Goal: Transaction & Acquisition: Purchase product/service

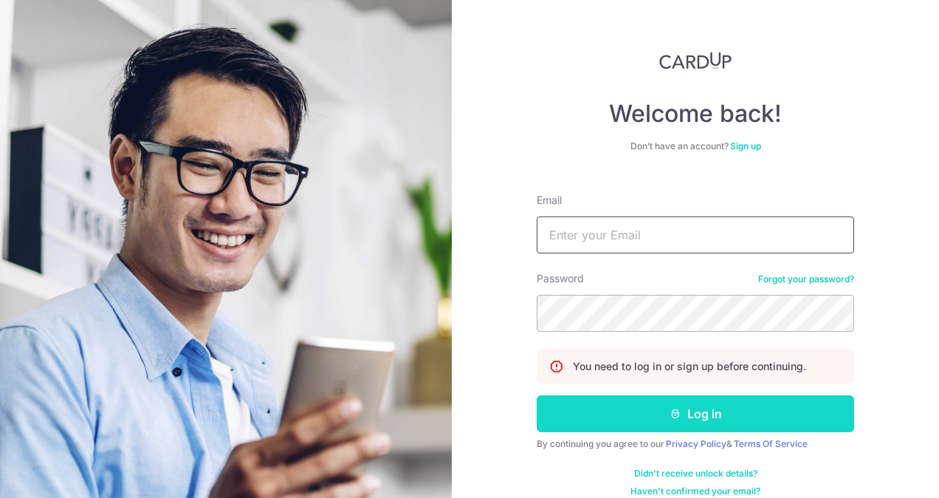
type input "stephenskl@yahoo.com"
click at [694, 414] on button "Log in" at bounding box center [696, 413] width 318 height 37
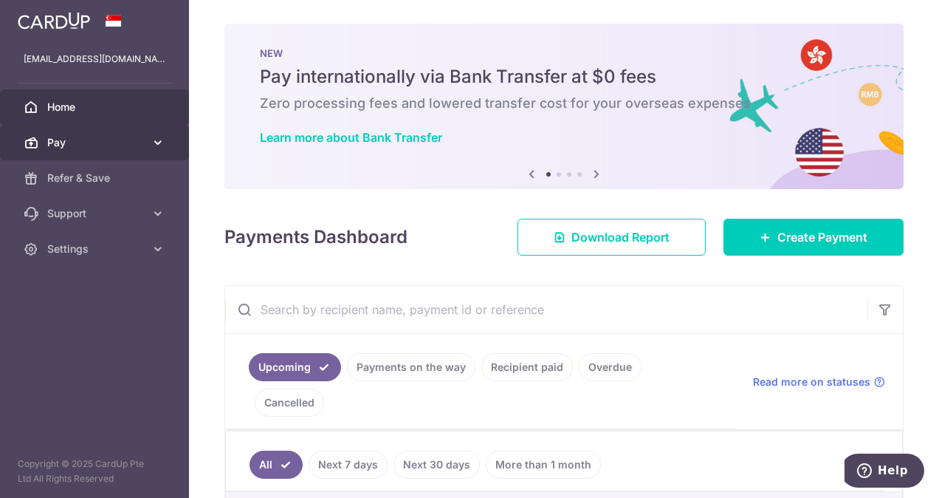
click at [81, 135] on span "Pay" at bounding box center [95, 142] width 97 height 15
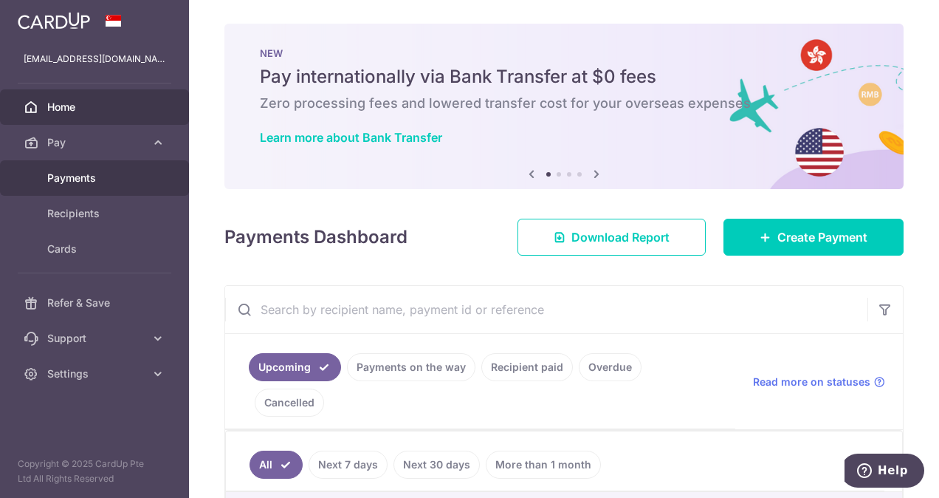
click at [74, 177] on span "Payments" at bounding box center [95, 178] width 97 height 15
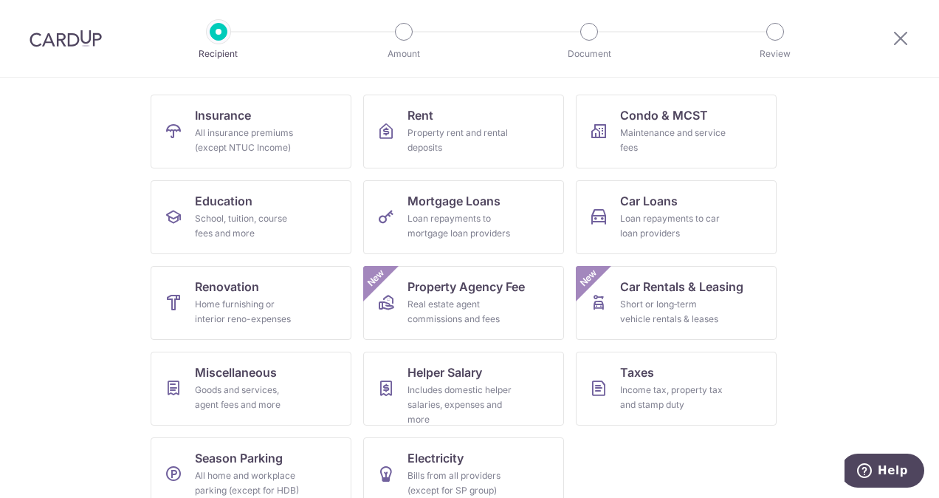
scroll to position [144, 0]
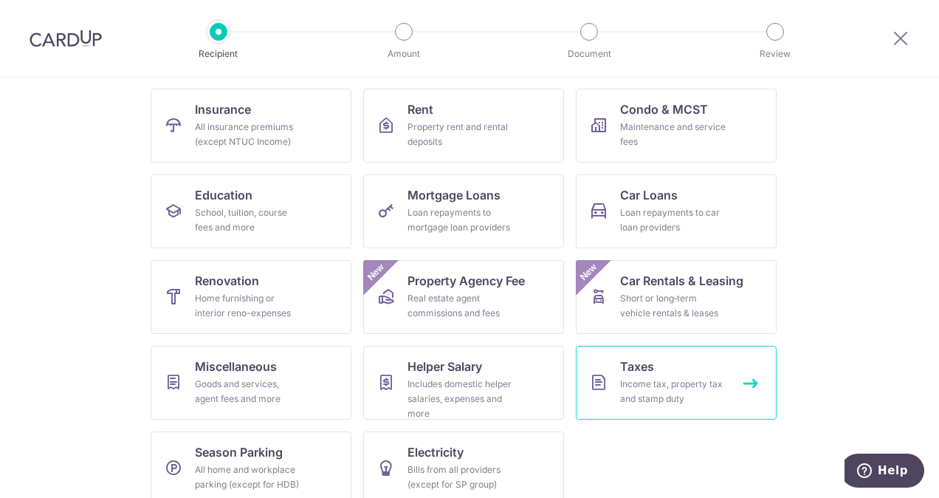
click at [632, 366] on span "Taxes" at bounding box center [637, 366] width 34 height 18
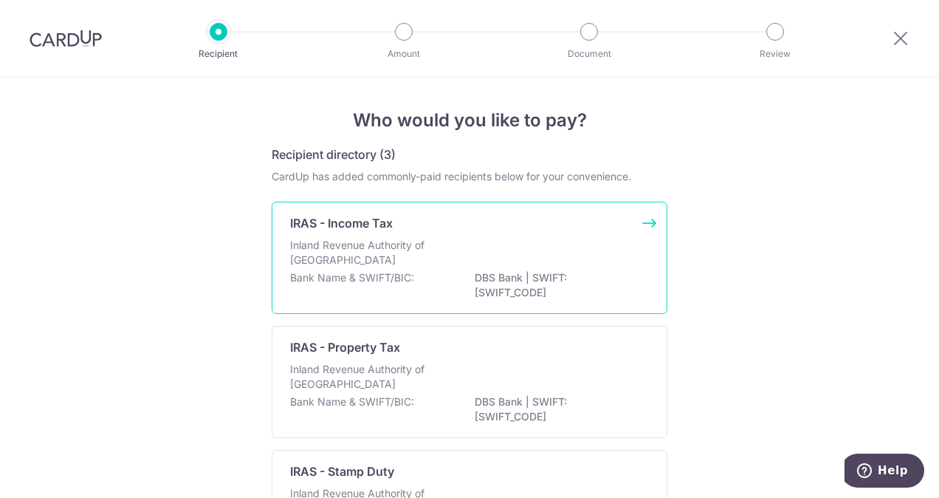
click at [374, 215] on p "IRAS - Income Tax" at bounding box center [341, 223] width 103 height 18
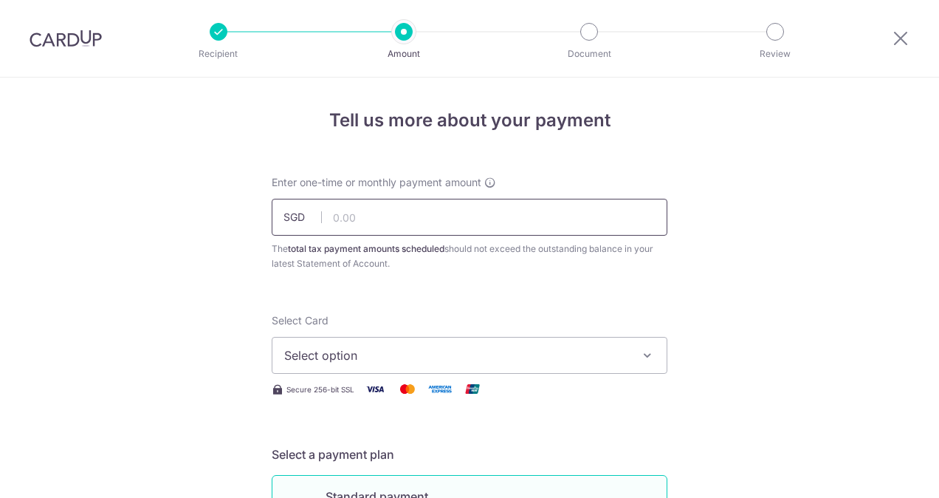
drag, startPoint x: 0, startPoint y: 0, endPoint x: 349, endPoint y: 216, distance: 409.9
click at [349, 216] on input "text" at bounding box center [470, 217] width 396 height 37
type input "7,044.92"
click at [318, 353] on span "Select option" at bounding box center [456, 355] width 344 height 18
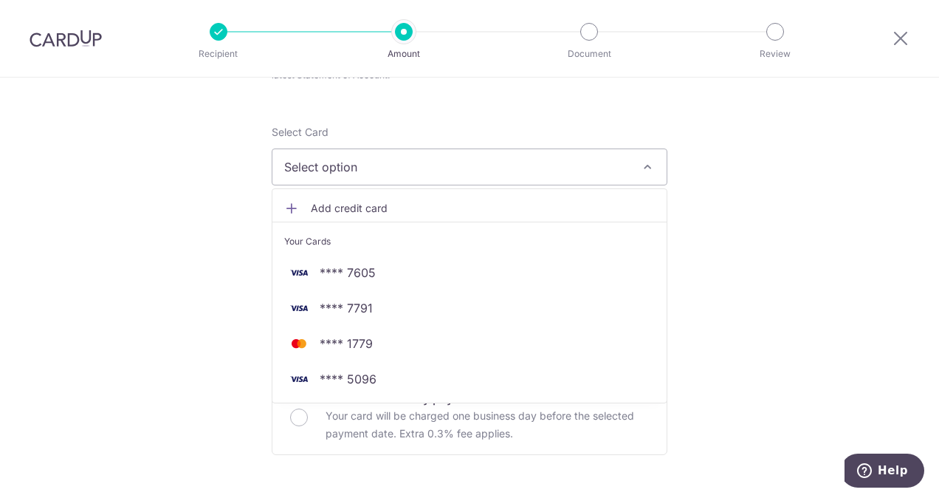
scroll to position [196, 0]
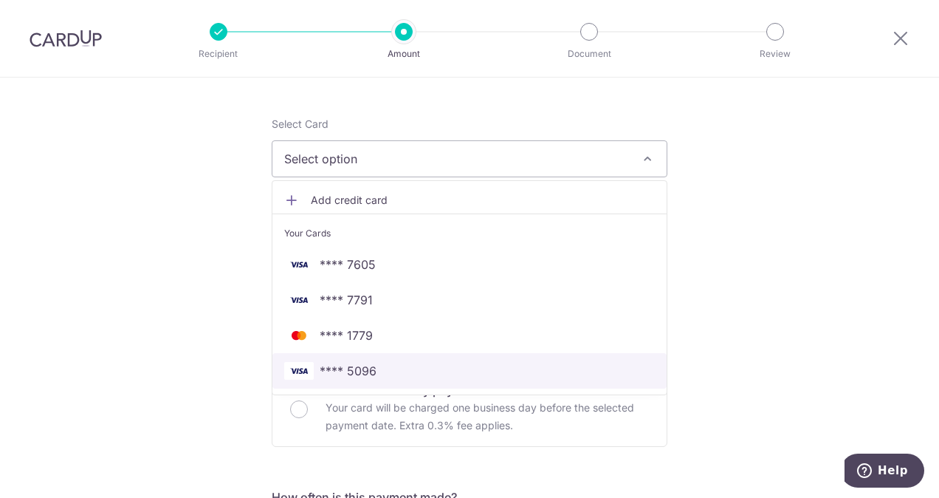
click at [350, 369] on span "**** 5096" at bounding box center [348, 371] width 57 height 18
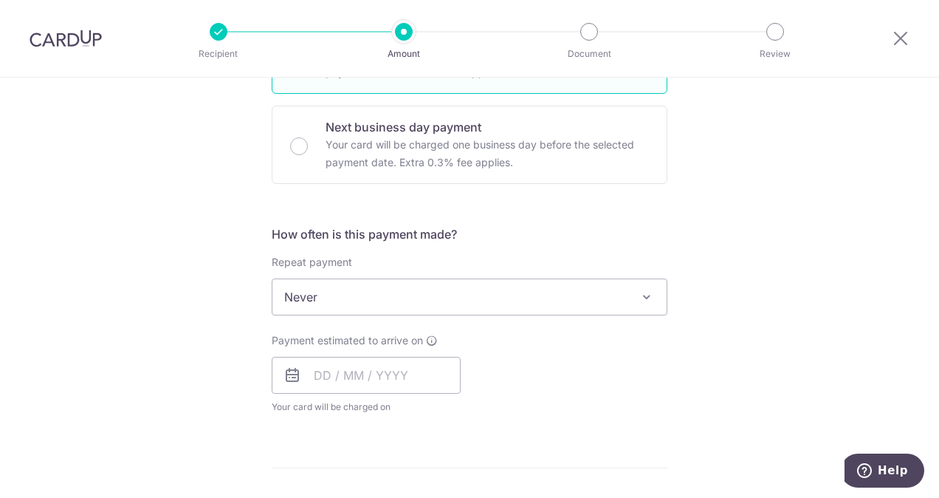
scroll to position [463, 0]
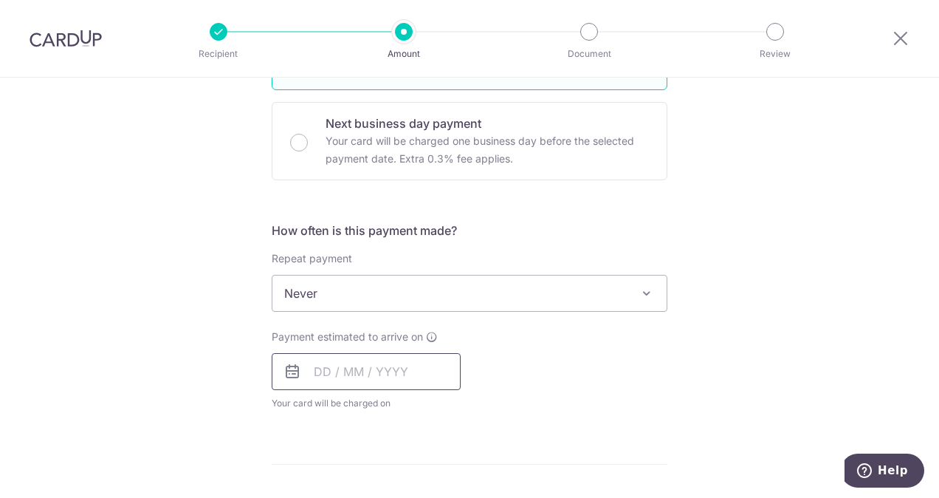
click at [338, 363] on input "text" at bounding box center [366, 371] width 189 height 37
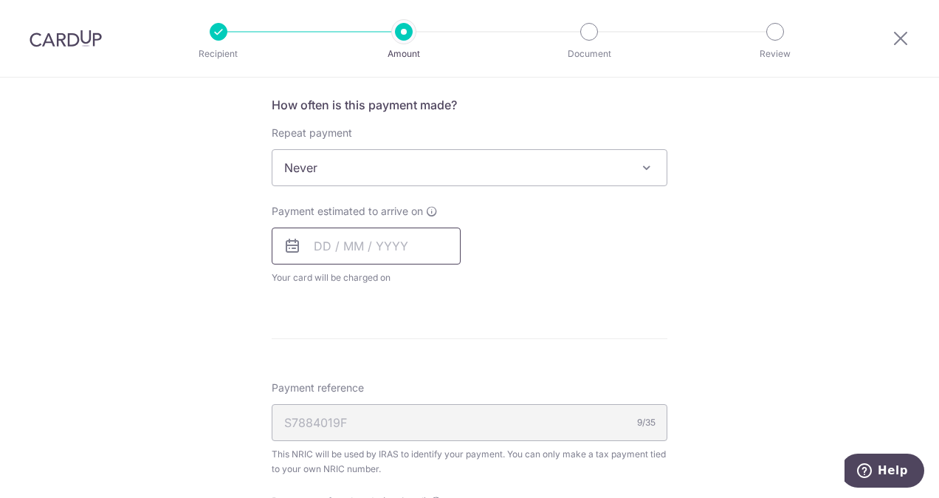
scroll to position [625, 0]
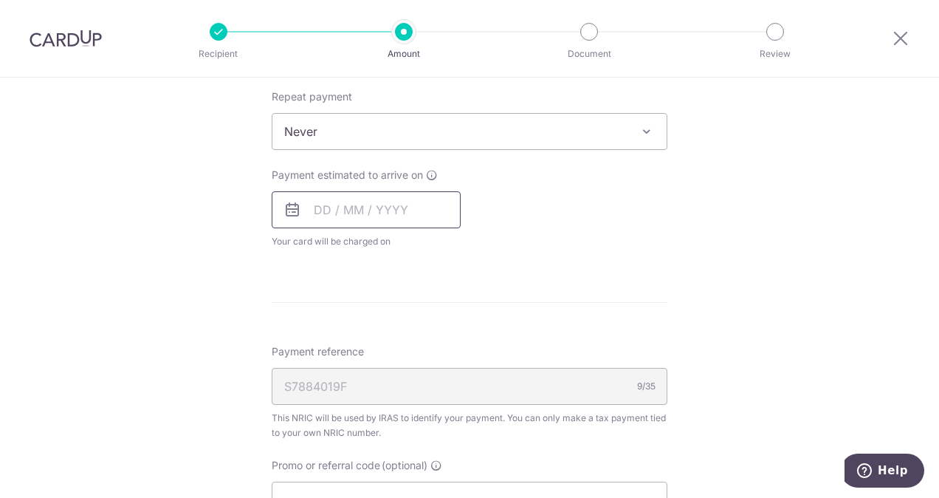
click at [350, 207] on input "text" at bounding box center [366, 209] width 189 height 37
click at [294, 205] on icon at bounding box center [293, 210] width 18 height 18
click at [288, 210] on icon at bounding box center [293, 210] width 18 height 18
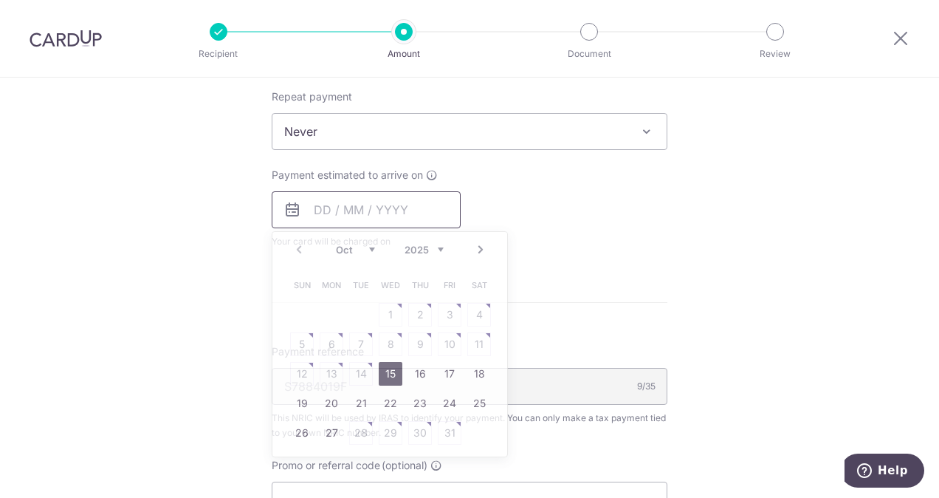
click at [324, 205] on input "text" at bounding box center [366, 209] width 189 height 37
click at [385, 370] on link "15" at bounding box center [391, 374] width 24 height 24
type input "[DATE]"
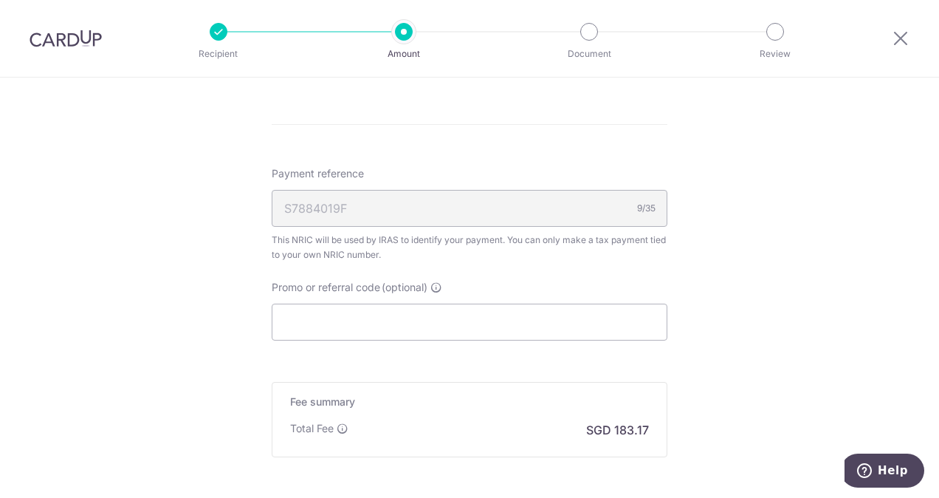
scroll to position [877, 0]
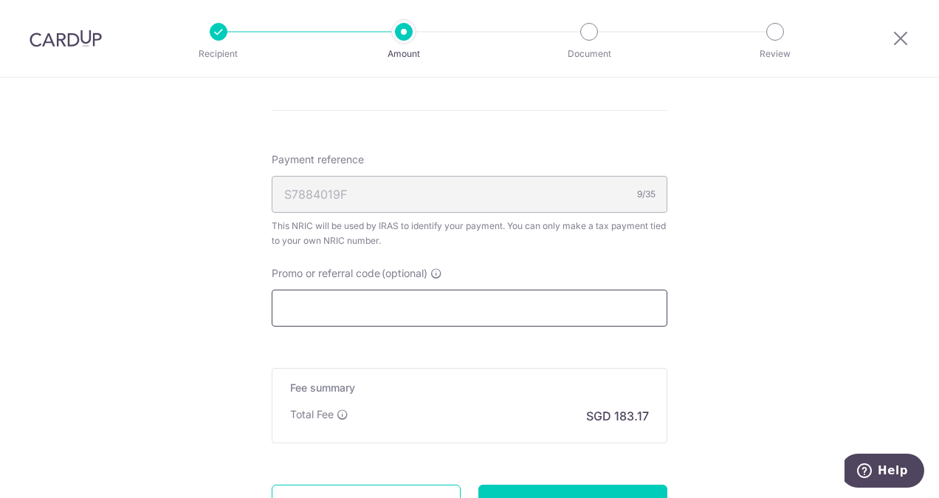
click at [433, 301] on input "Promo or referral code (optional)" at bounding box center [470, 308] width 396 height 37
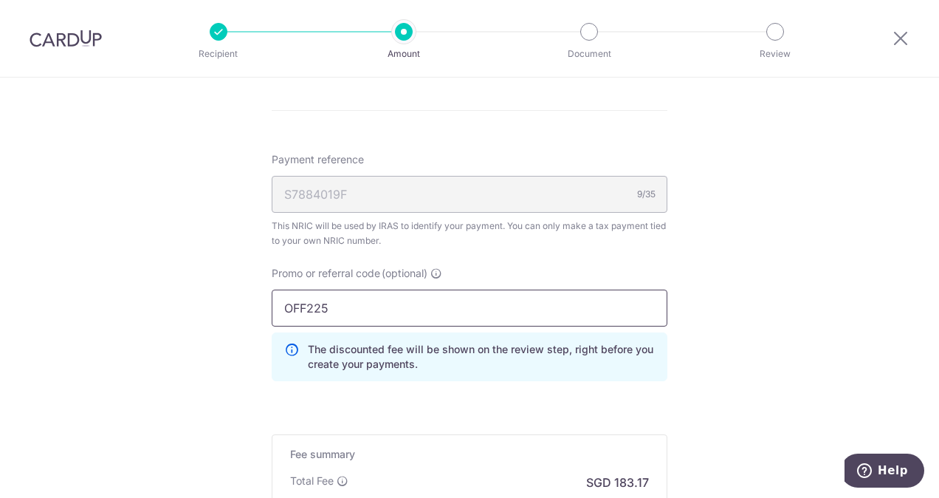
type input "OFF225"
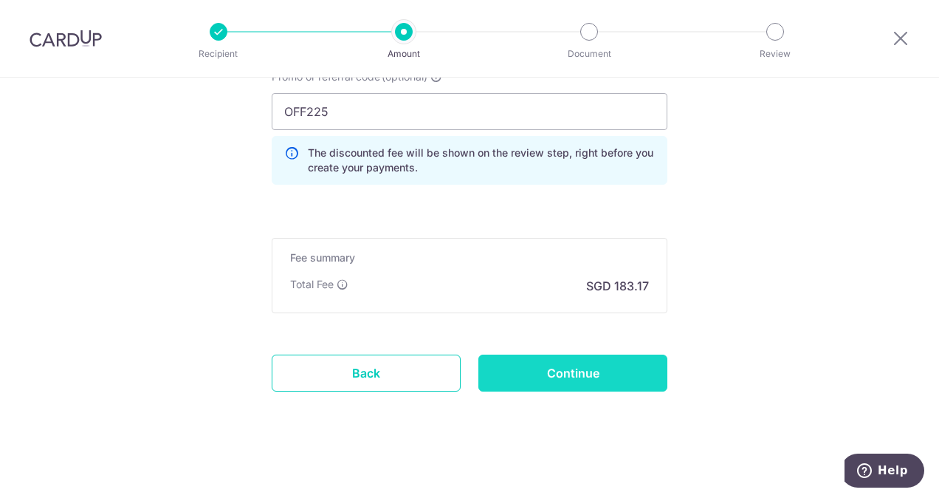
click at [533, 365] on input "Continue" at bounding box center [573, 373] width 189 height 37
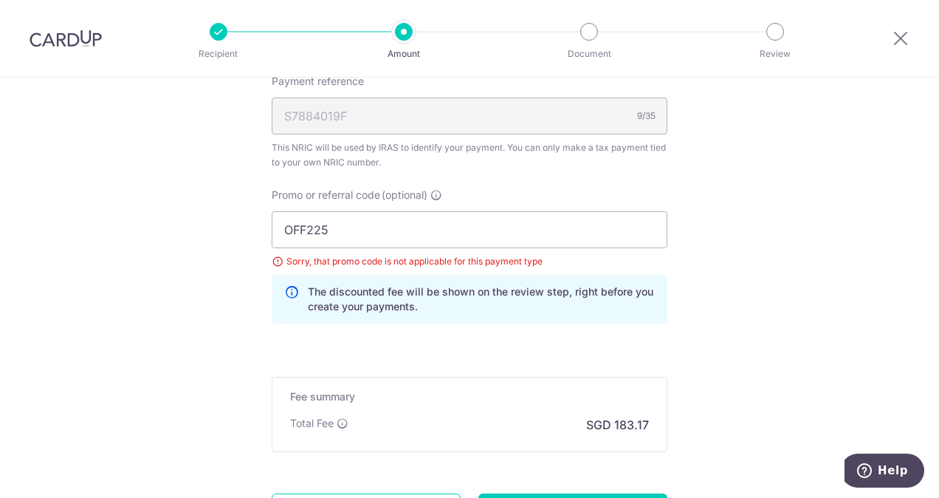
scroll to position [952, 0]
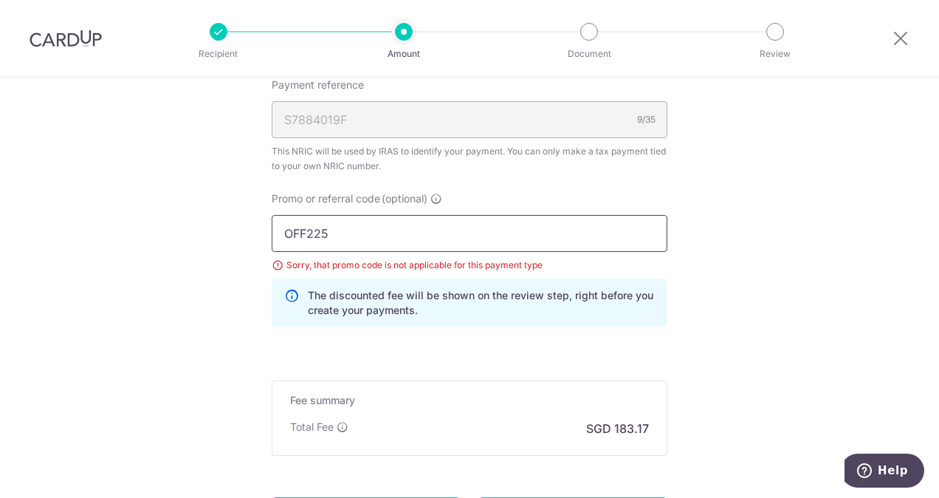
click at [341, 226] on input "OFF225" at bounding box center [470, 233] width 396 height 37
type input "O"
type input "MLTAX25R"
drag, startPoint x: 931, startPoint y: 388, endPoint x: 934, endPoint y: 424, distance: 35.6
click at [934, 424] on section "Tell us more about your payment Enter one-time or monthly payment amount SGD 7,…" at bounding box center [469, 288] width 939 height 420
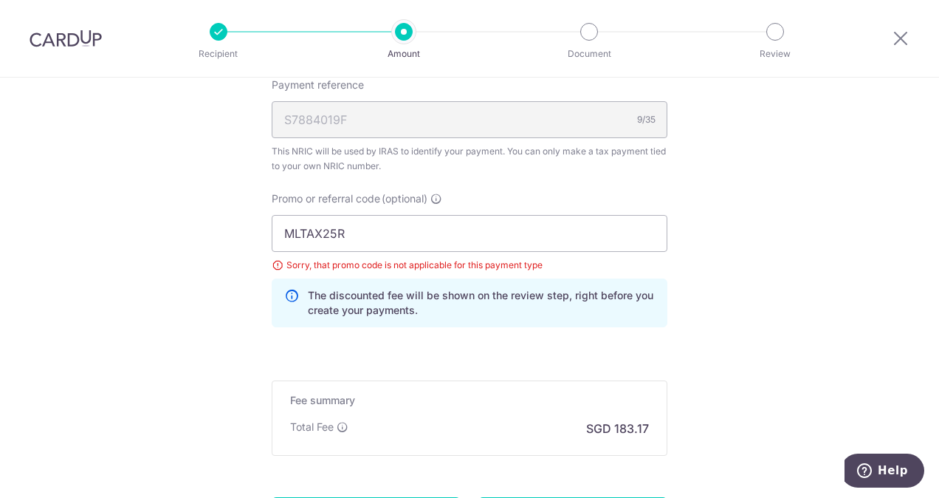
drag, startPoint x: 934, startPoint y: 424, endPoint x: 780, endPoint y: 352, distance: 169.8
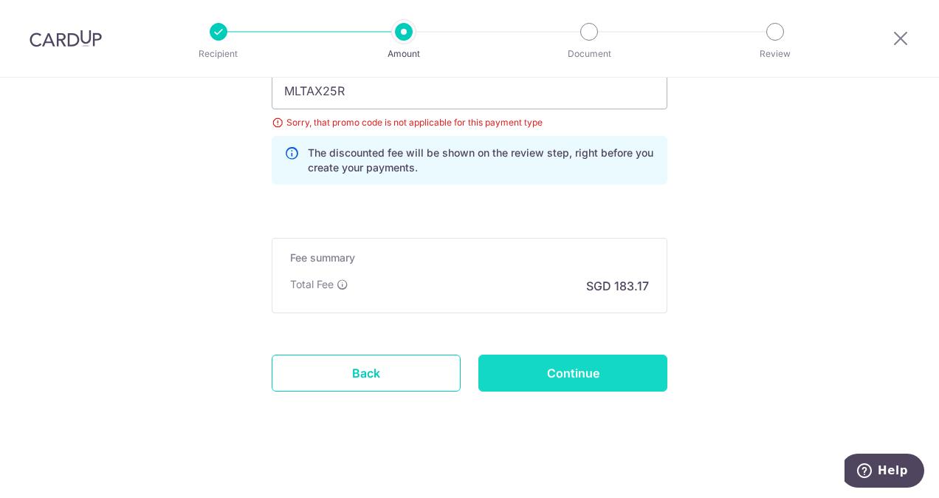
click at [550, 380] on input "Continue" at bounding box center [573, 373] width 189 height 37
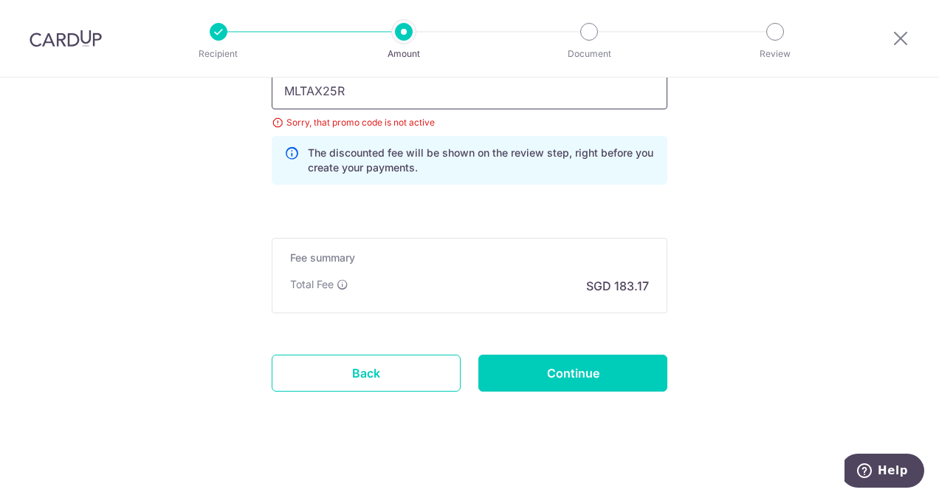
click at [296, 88] on input "MLTAX25R" at bounding box center [470, 90] width 396 height 37
click at [356, 89] on input "MCTAX25R" at bounding box center [470, 90] width 396 height 37
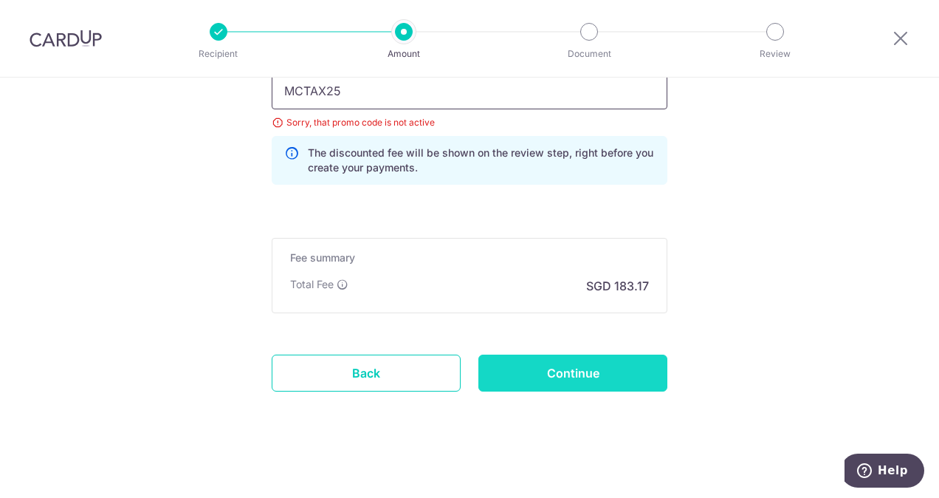
type input "MCTAX25"
click at [606, 371] on input "Continue" at bounding box center [573, 373] width 189 height 37
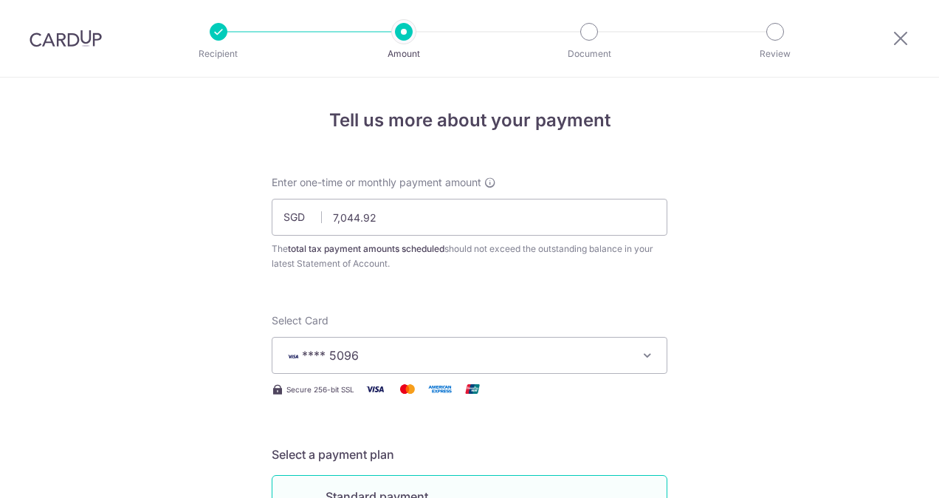
scroll to position [1095, 0]
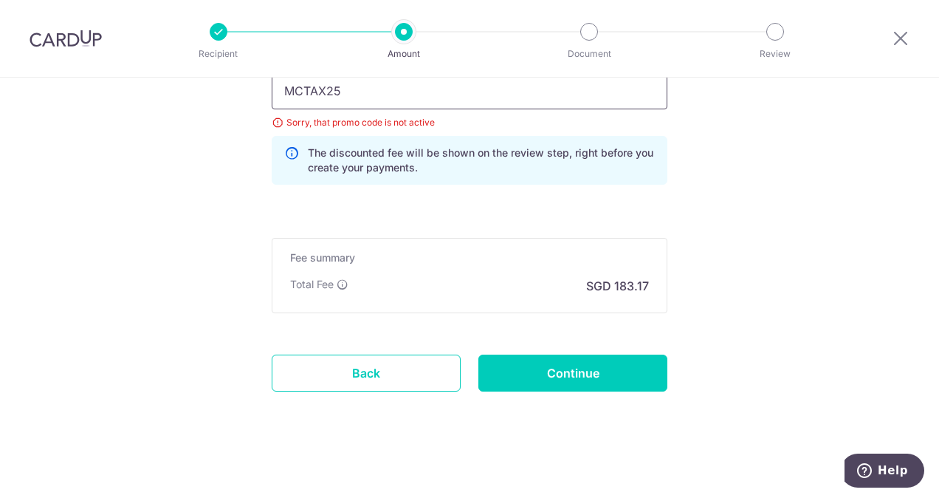
drag, startPoint x: 361, startPoint y: 96, endPoint x: 211, endPoint y: 87, distance: 150.2
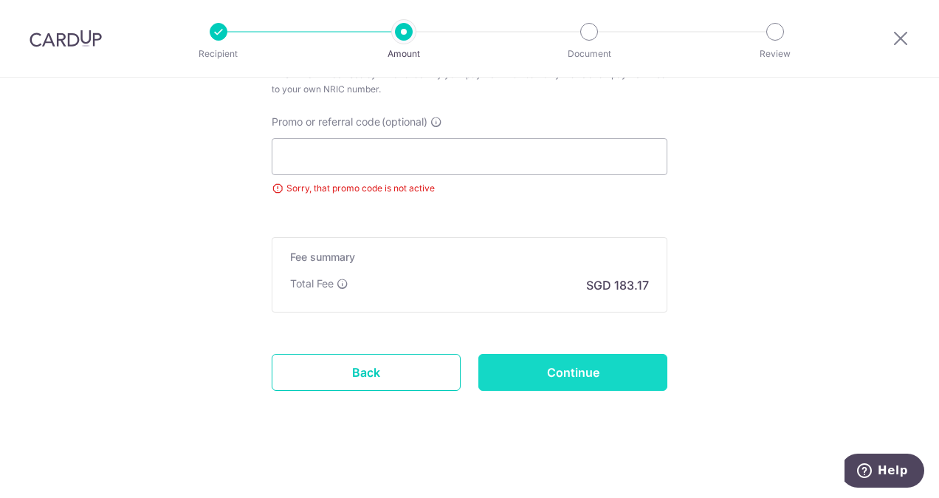
click at [549, 363] on input "Continue" at bounding box center [573, 372] width 189 height 37
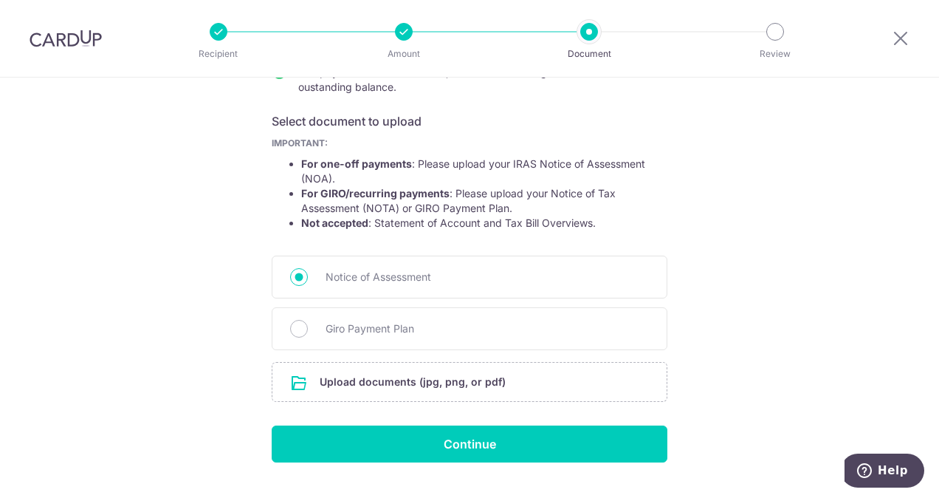
scroll to position [254, 0]
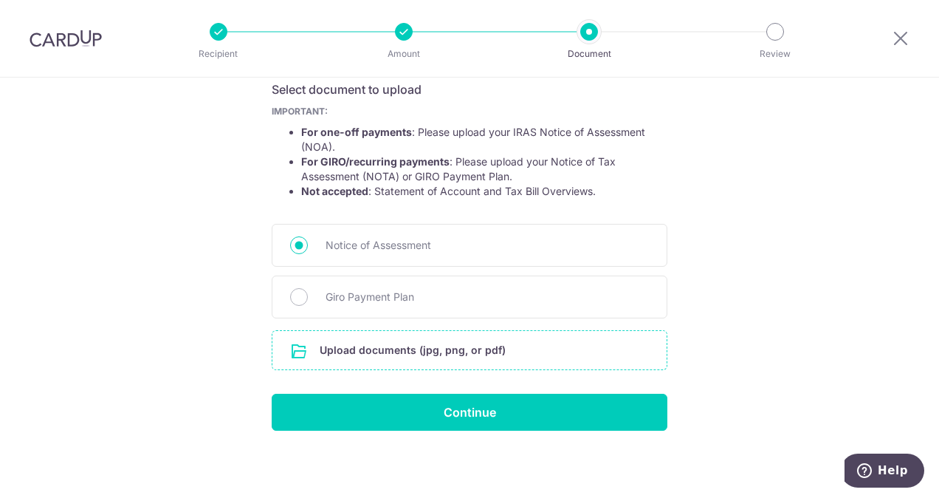
click at [399, 352] on input "file" at bounding box center [470, 350] width 394 height 38
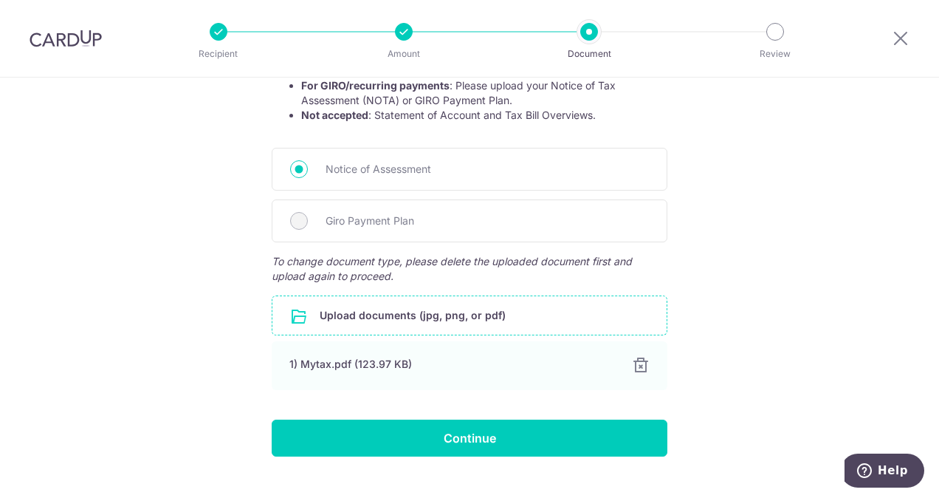
scroll to position [356, 0]
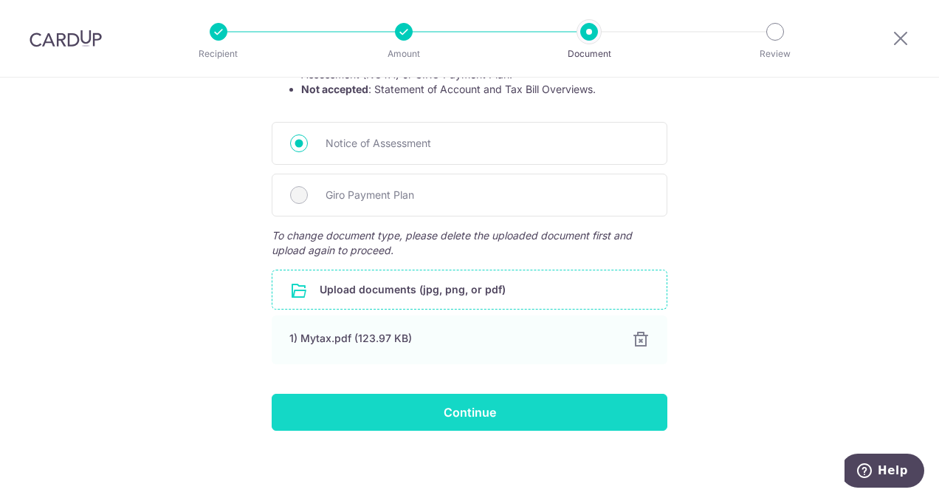
click at [465, 414] on input "Continue" at bounding box center [470, 412] width 396 height 37
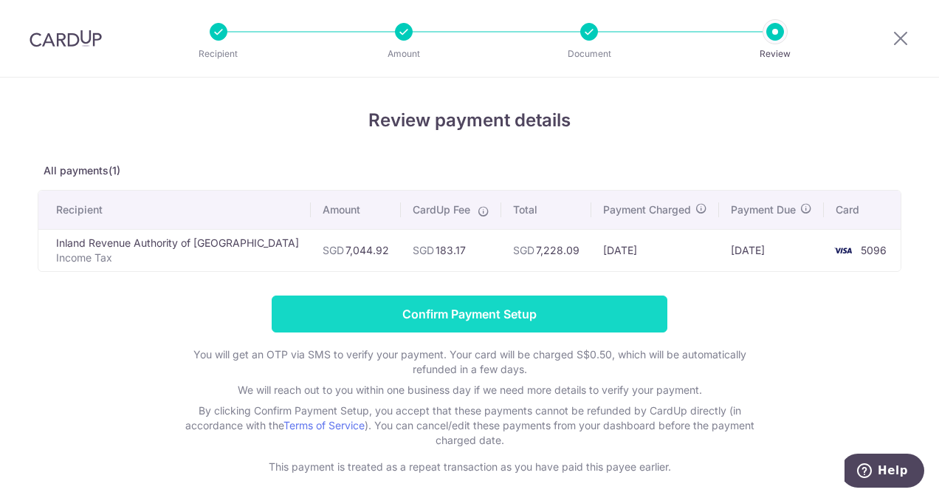
click at [492, 309] on input "Confirm Payment Setup" at bounding box center [470, 313] width 396 height 37
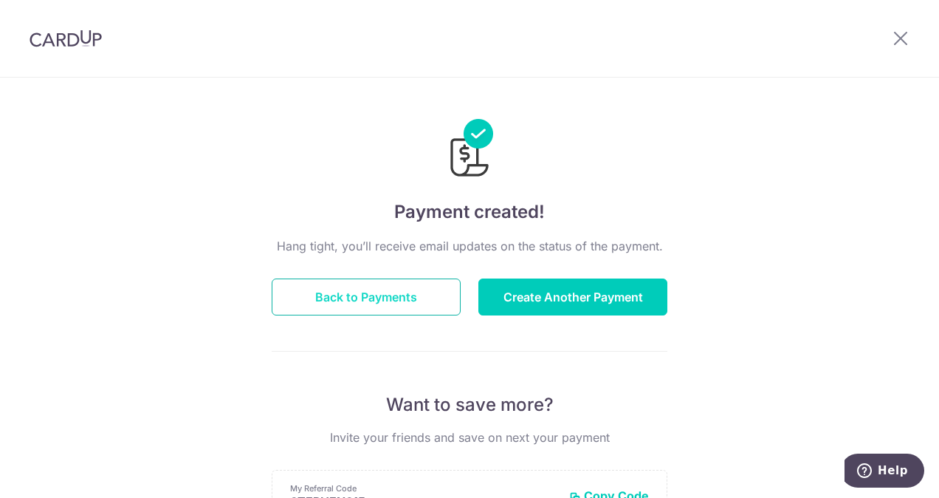
click at [400, 291] on button "Back to Payments" at bounding box center [366, 296] width 189 height 37
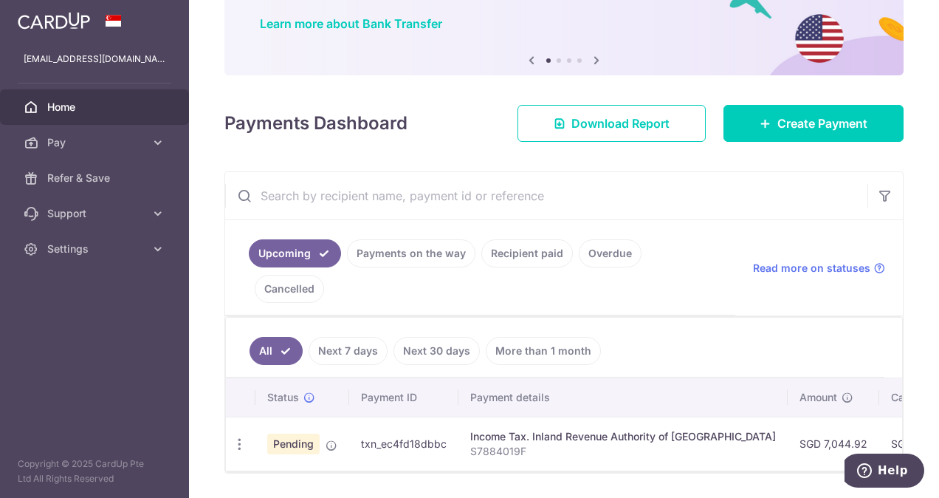
scroll to position [126, 0]
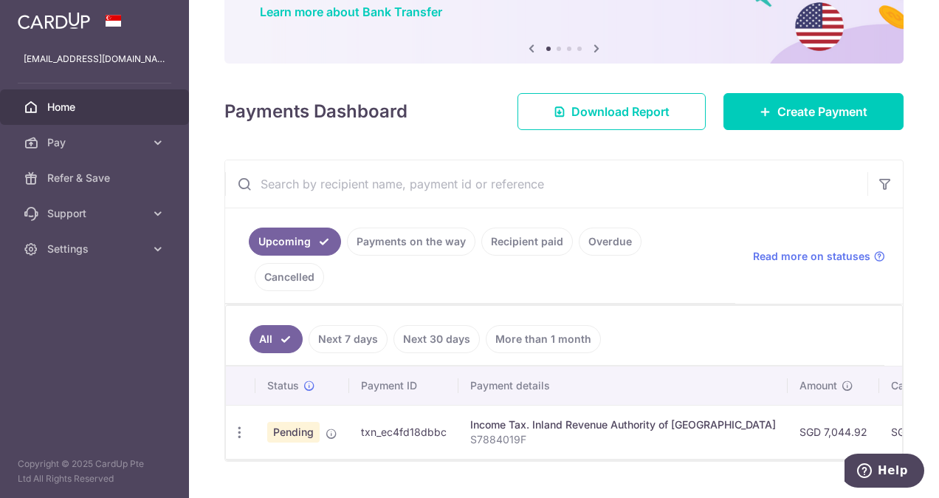
click at [347, 325] on link "Next 7 days" at bounding box center [348, 339] width 79 height 28
click at [260, 325] on link "All" at bounding box center [266, 339] width 32 height 28
click at [408, 243] on link "Payments on the way" at bounding box center [411, 241] width 129 height 28
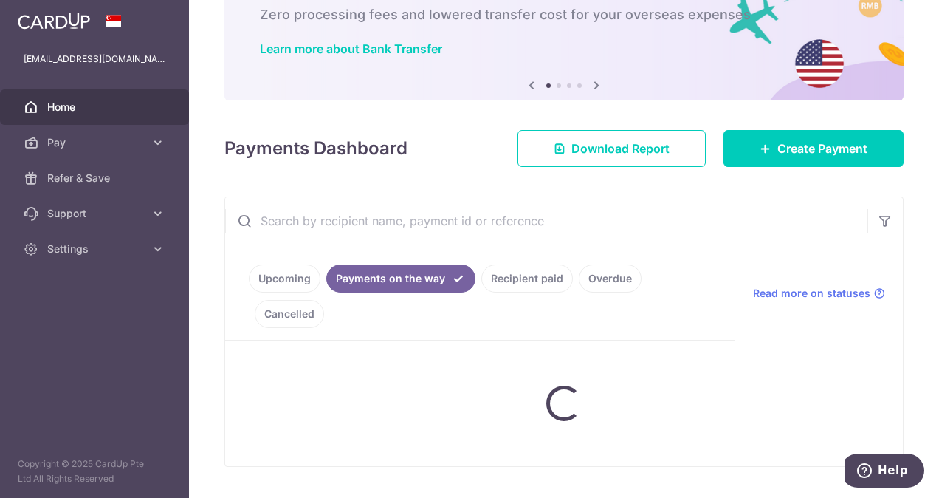
scroll to position [118, 0]
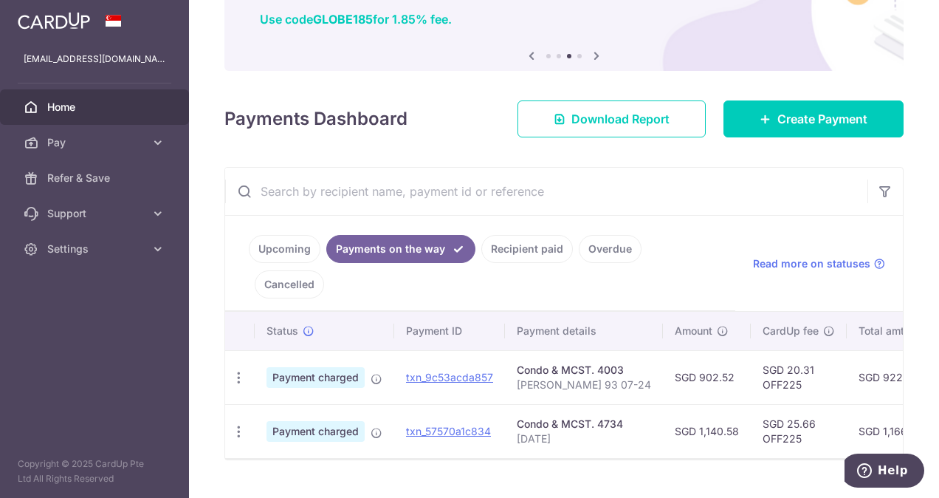
click at [530, 247] on link "Recipient paid" at bounding box center [528, 249] width 92 height 28
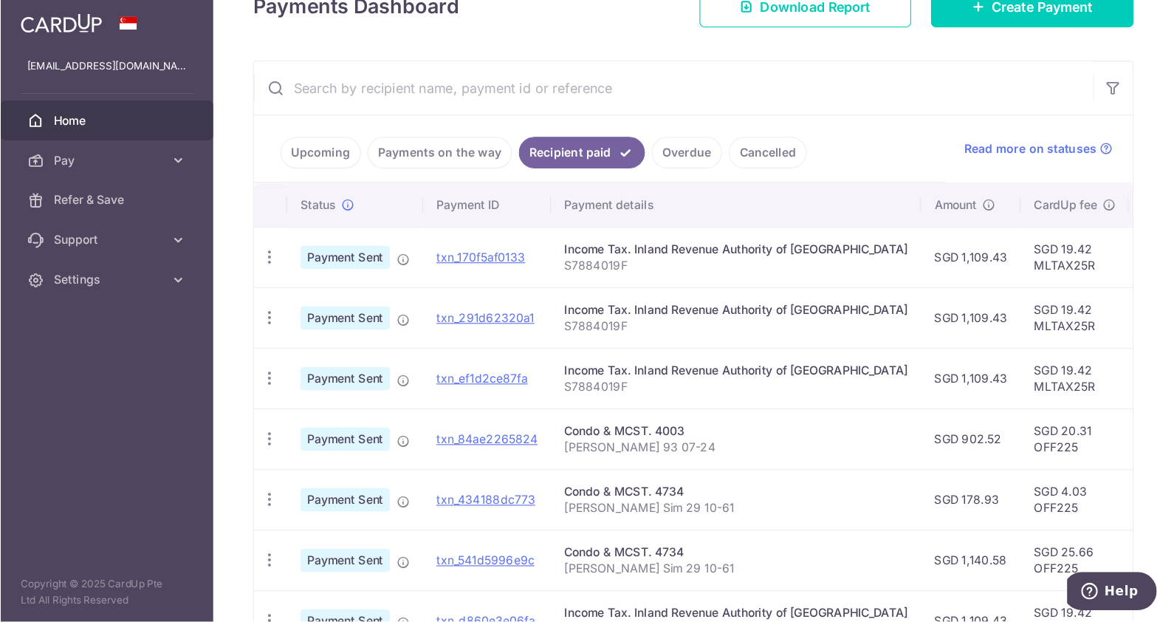
scroll to position [231, 0]
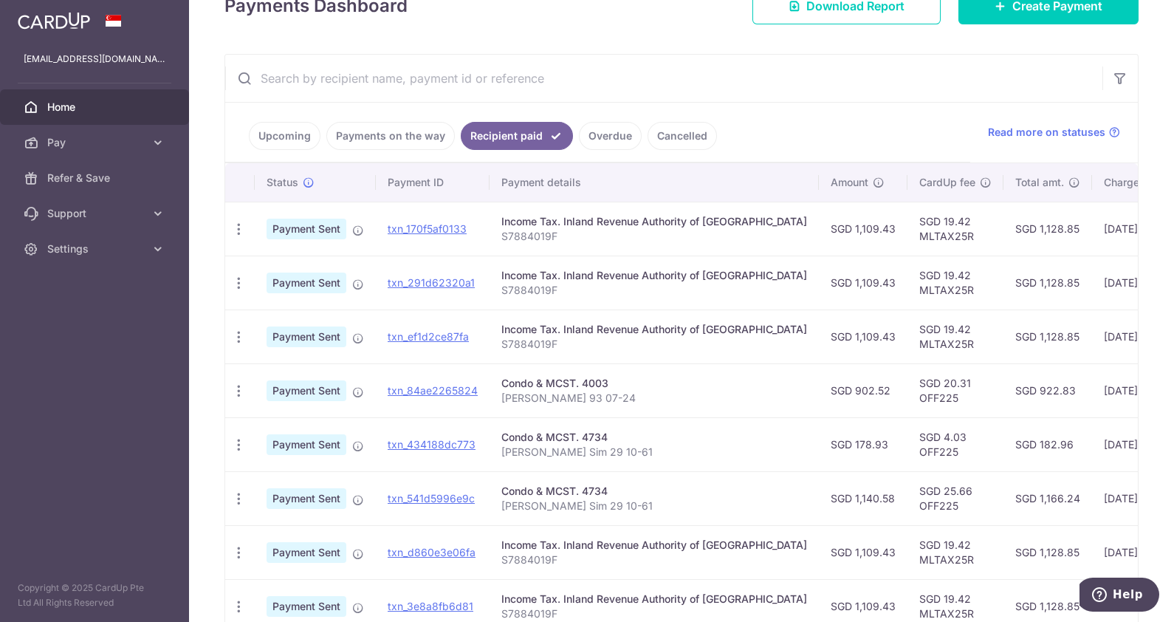
drag, startPoint x: 912, startPoint y: 10, endPoint x: 646, endPoint y: 42, distance: 268.5
click at [646, 42] on div "× Pause Schedule Pause all future payments in this series Pause just this one p…" at bounding box center [681, 311] width 985 height 622
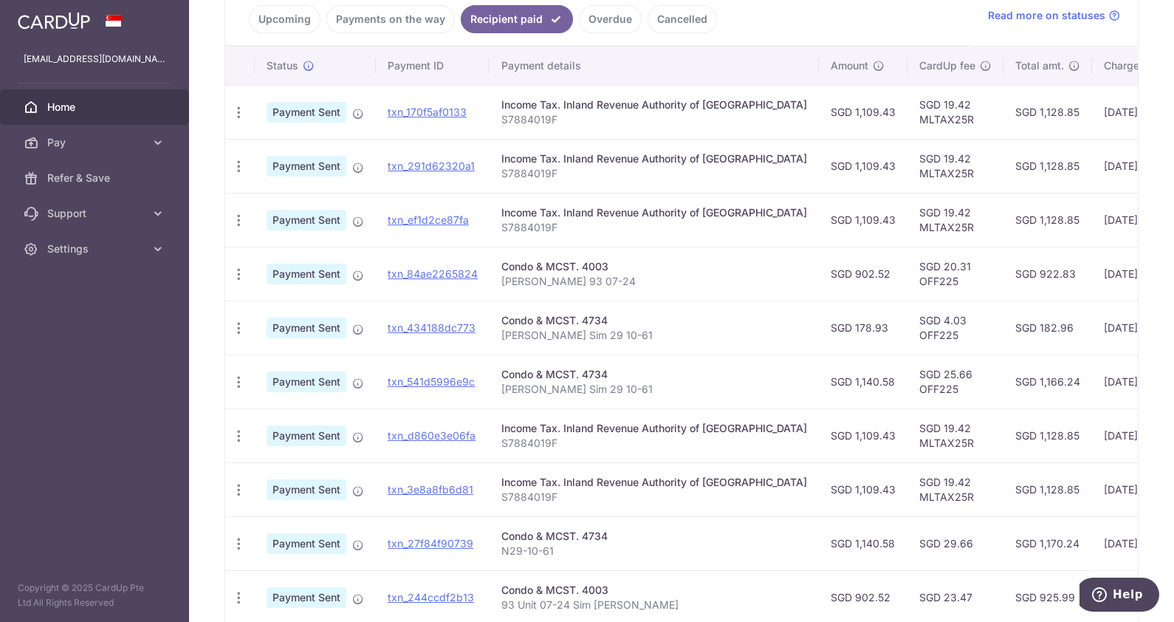
scroll to position [343, 0]
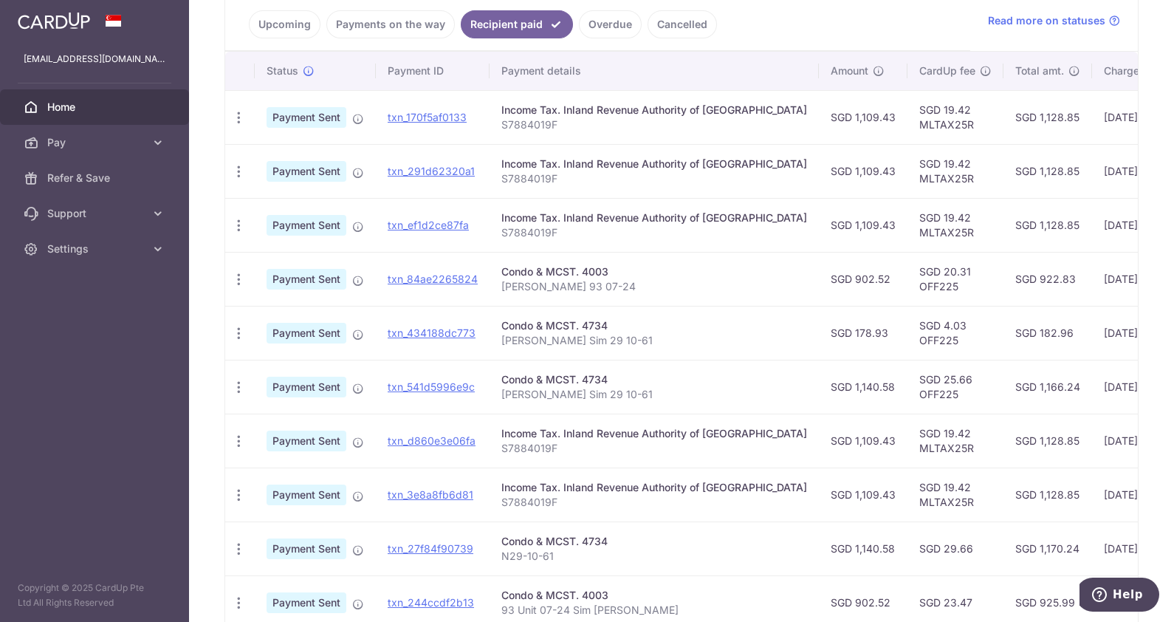
click at [72, 115] on link "Home" at bounding box center [94, 106] width 189 height 35
